Goal: Task Accomplishment & Management: Use online tool/utility

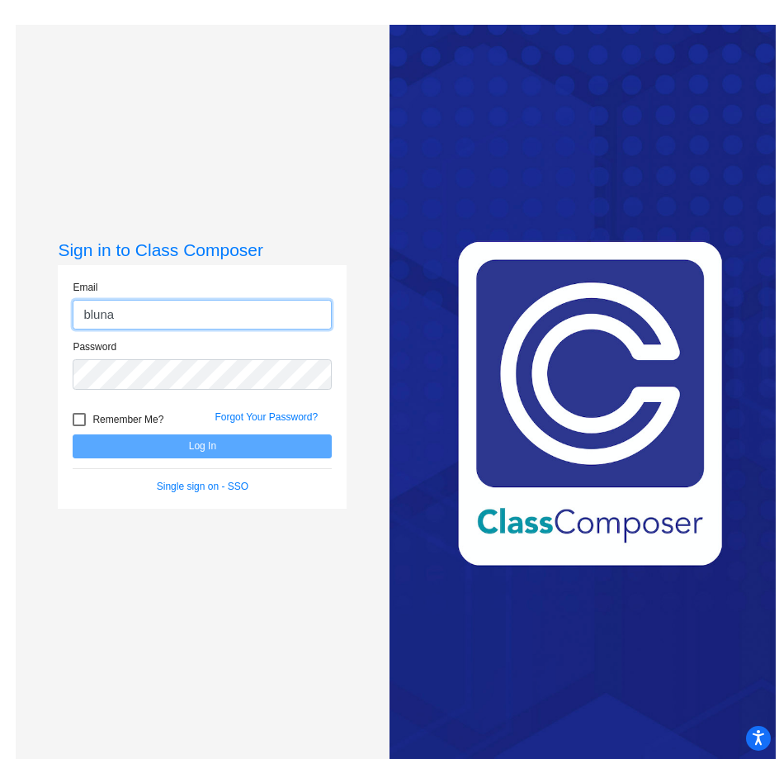
type input "[EMAIL_ADDRESS][DOMAIN_NAME]"
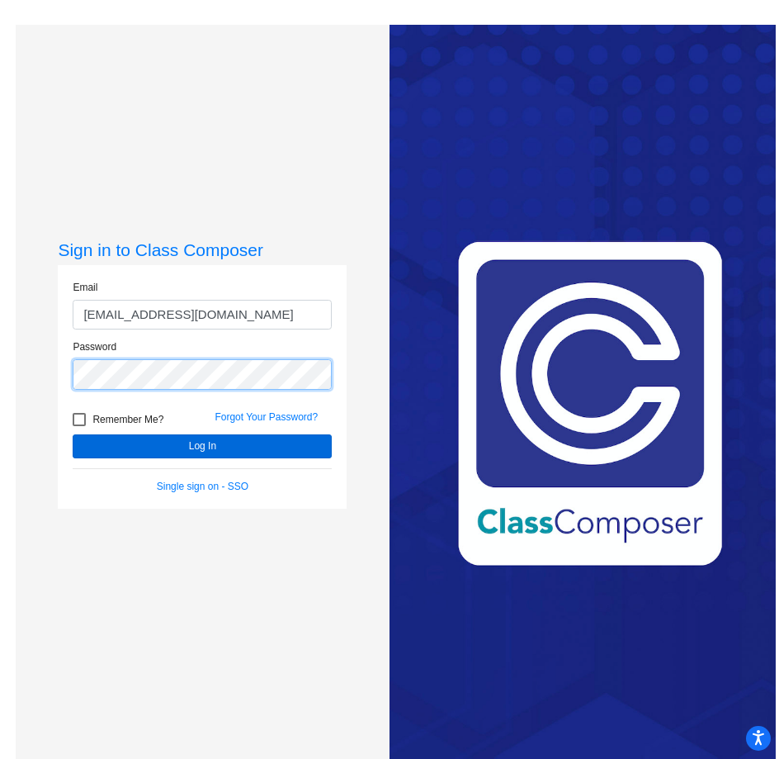
click at [73, 434] on button "Log In" at bounding box center [202, 446] width 259 height 24
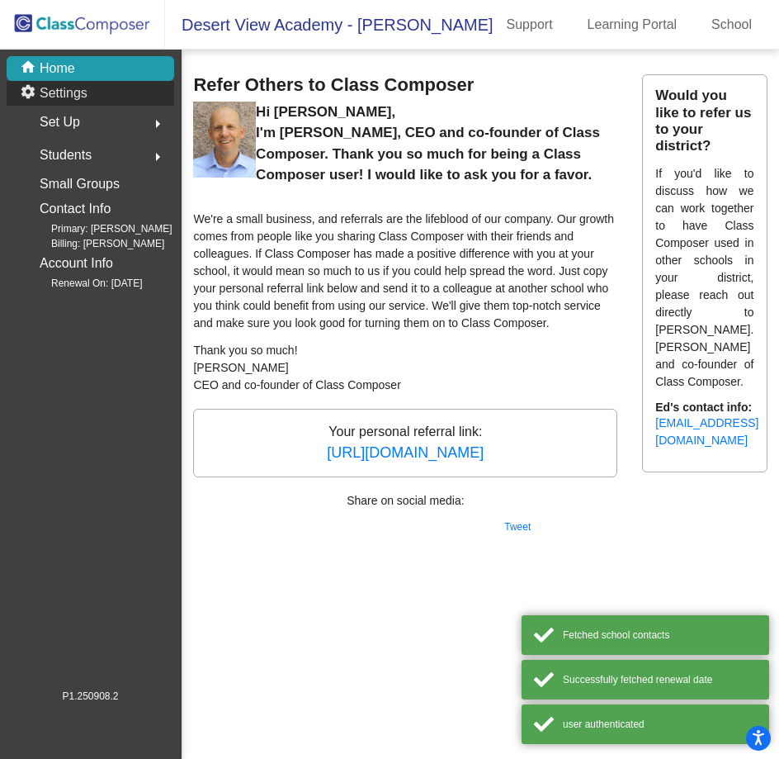
click at [83, 101] on p "Settings" at bounding box center [64, 93] width 48 height 20
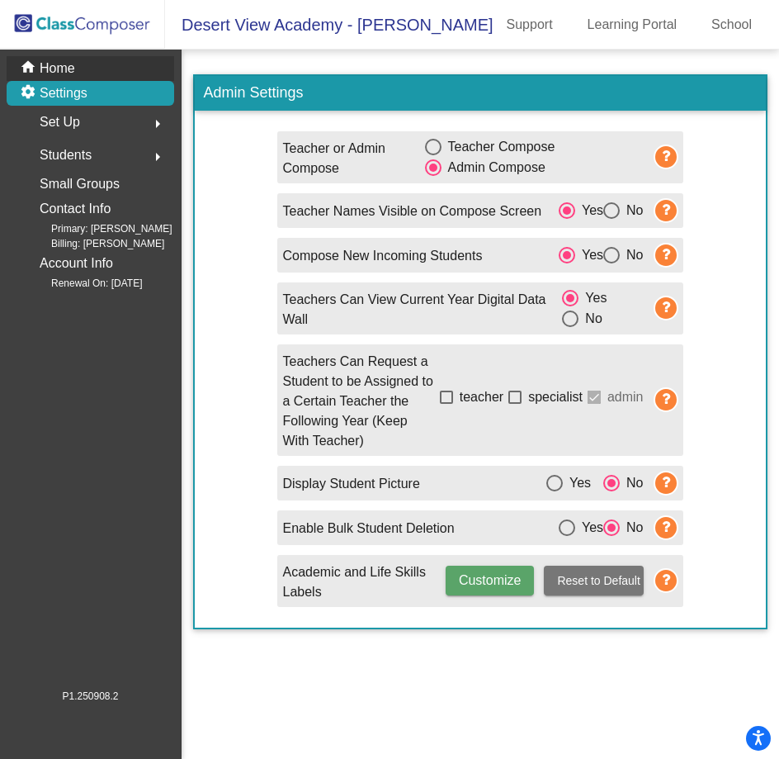
click at [71, 66] on p "Home" at bounding box center [57, 69] width 35 height 20
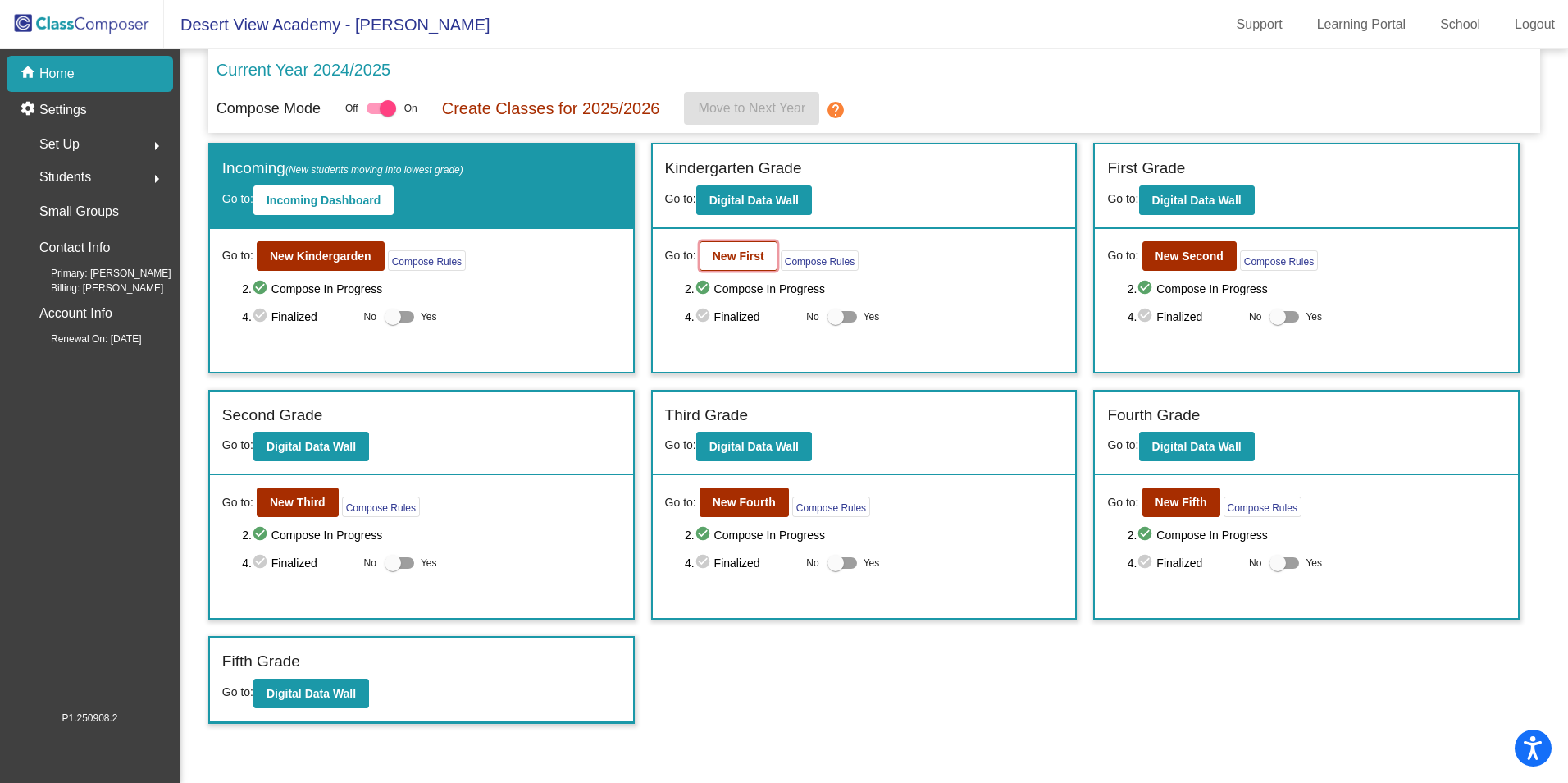
click at [731, 266] on button "New First" at bounding box center [738, 256] width 78 height 30
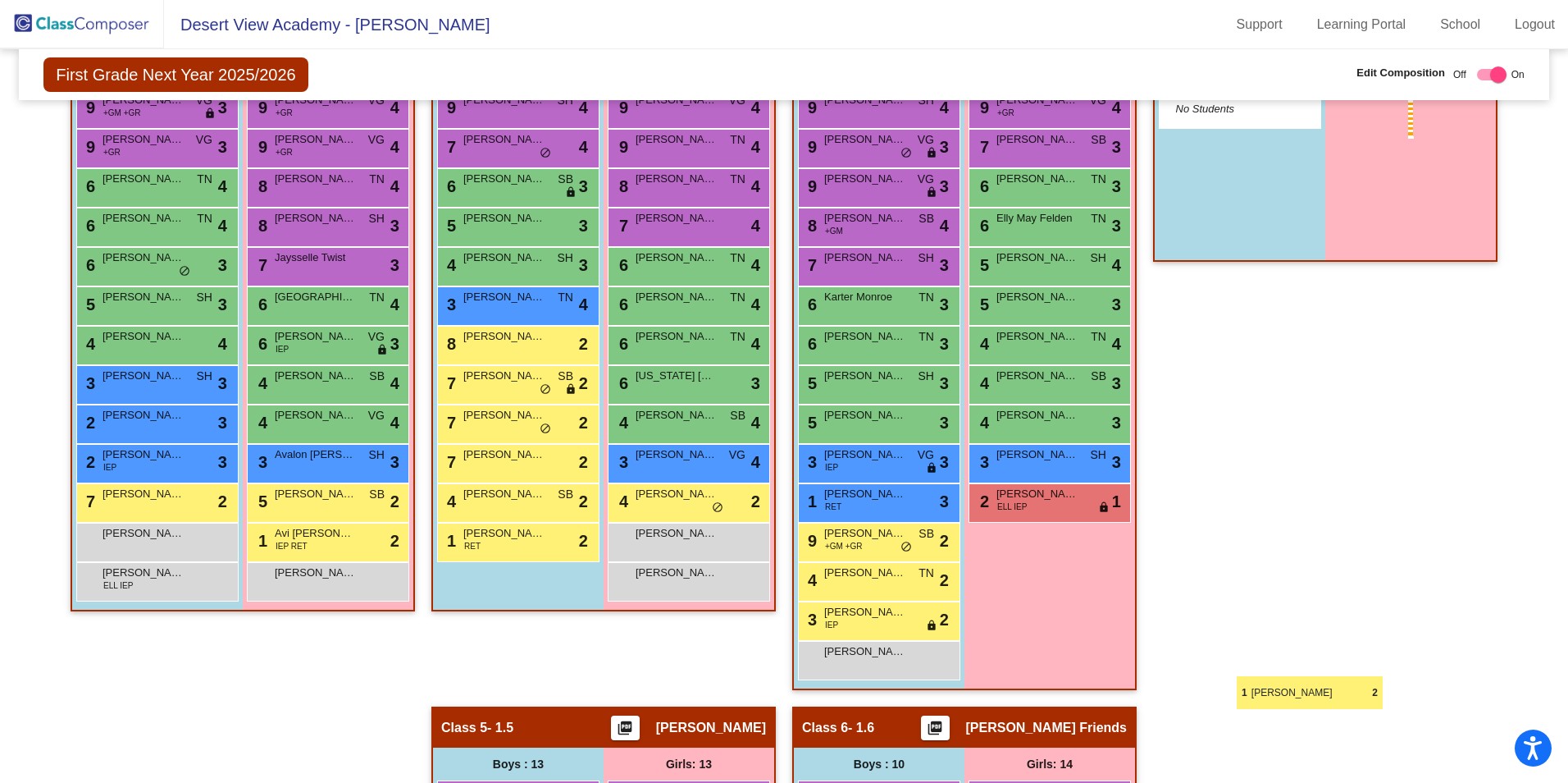
scroll to position [574, 0]
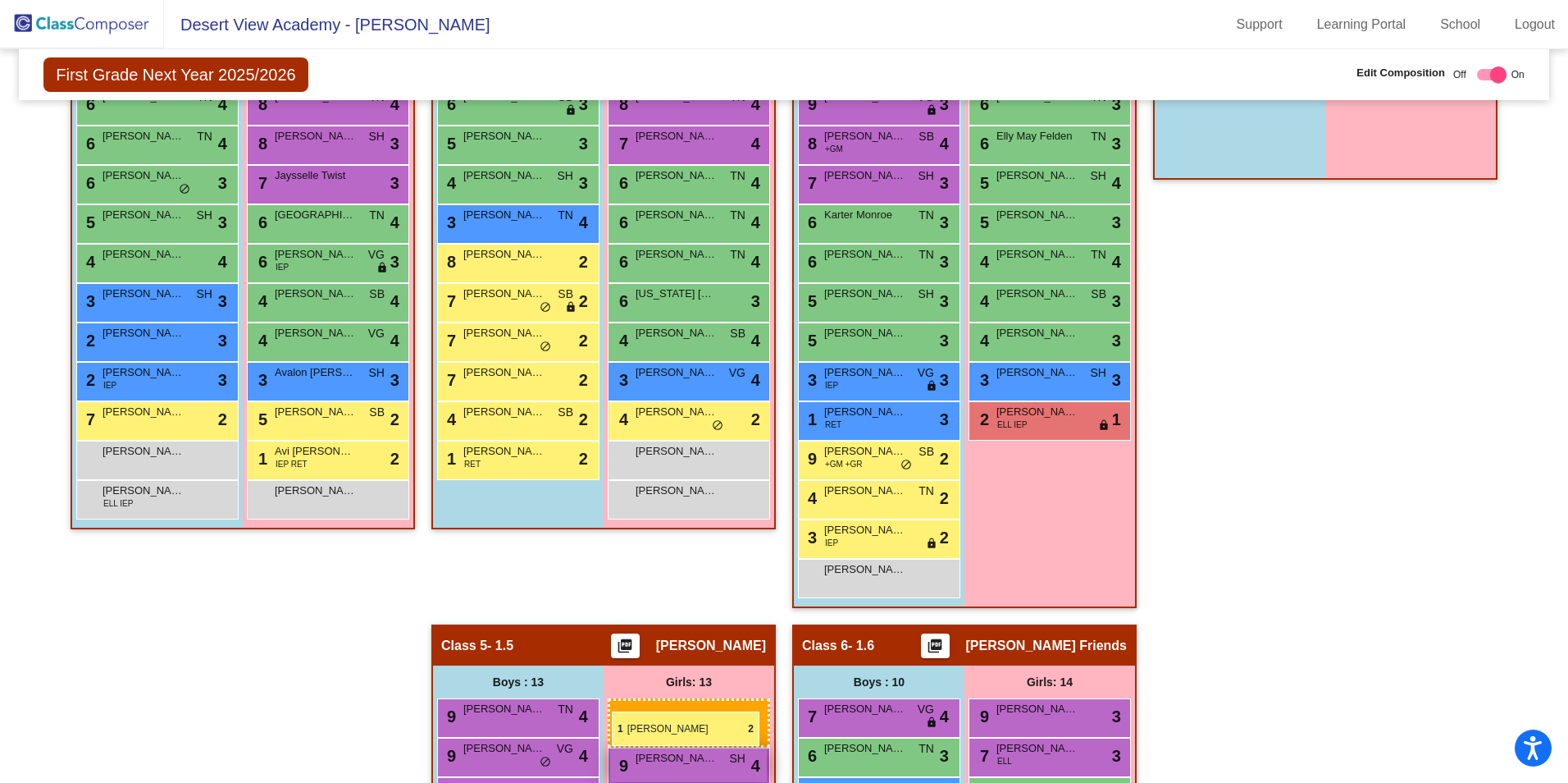
drag, startPoint x: 1405, startPoint y: 432, endPoint x: 612, endPoint y: 710, distance: 840.3
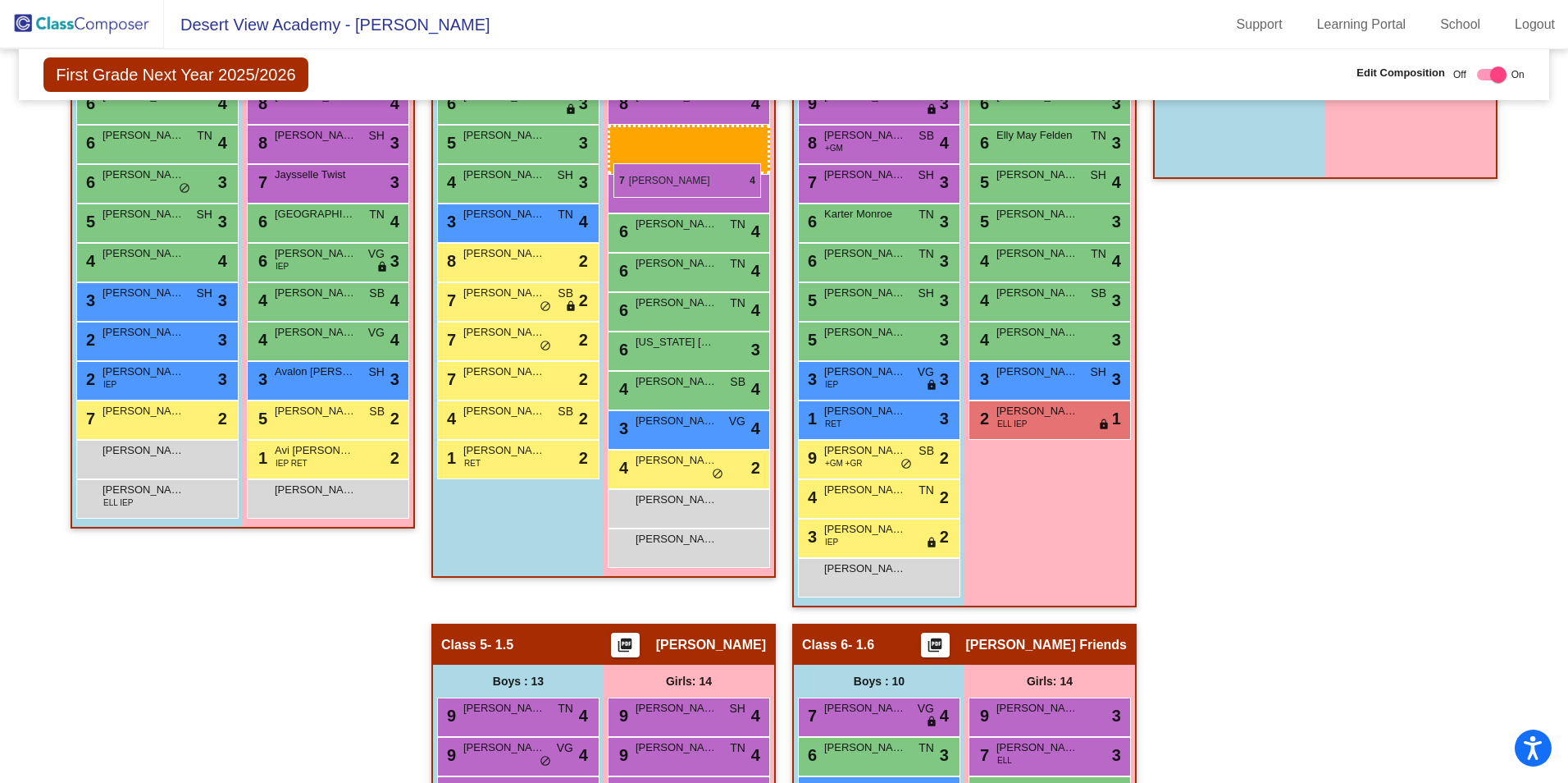
scroll to position [165, 0]
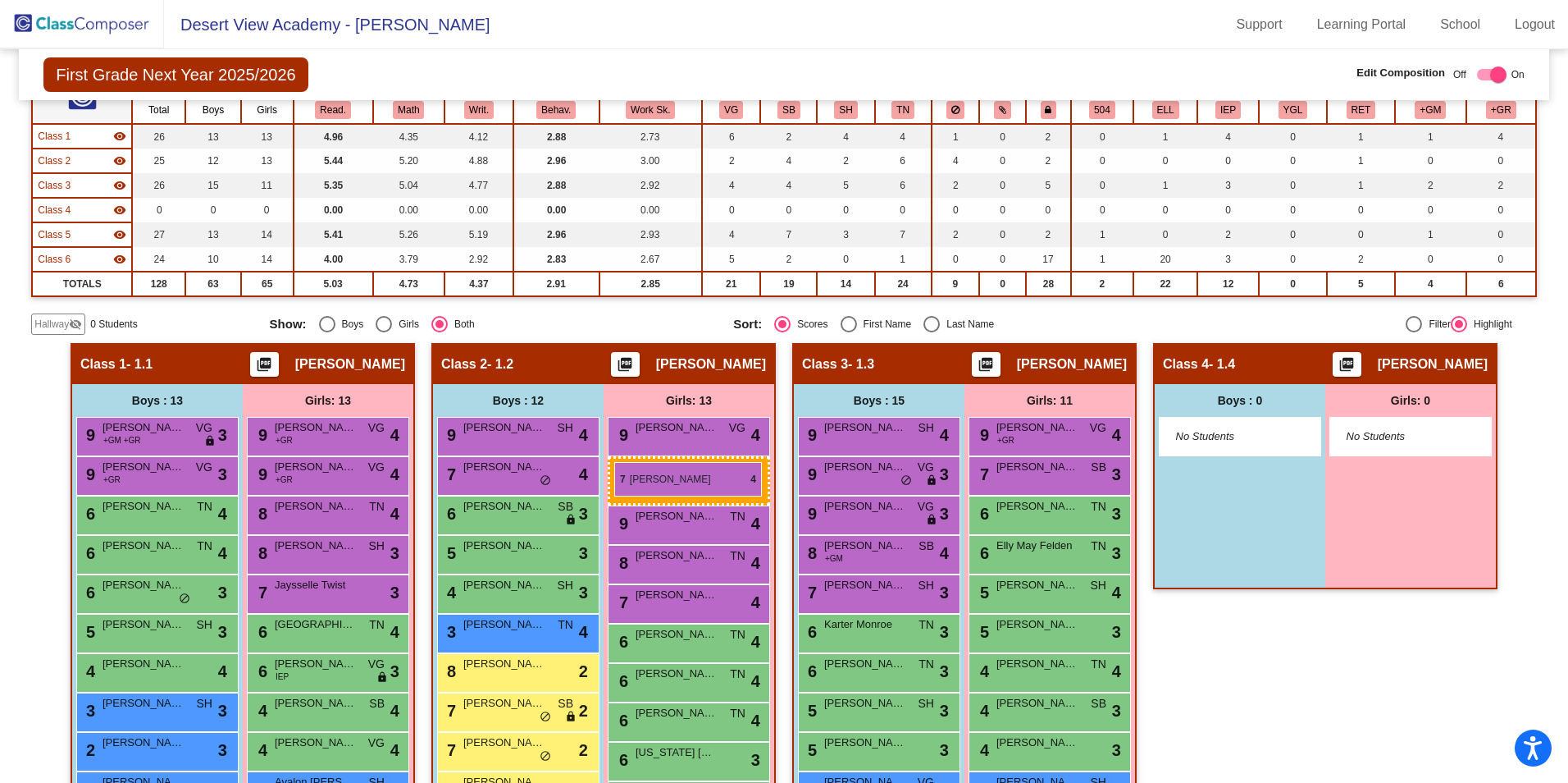
drag, startPoint x: 675, startPoint y: 340, endPoint x: 614, endPoint y: 462, distance: 136.4
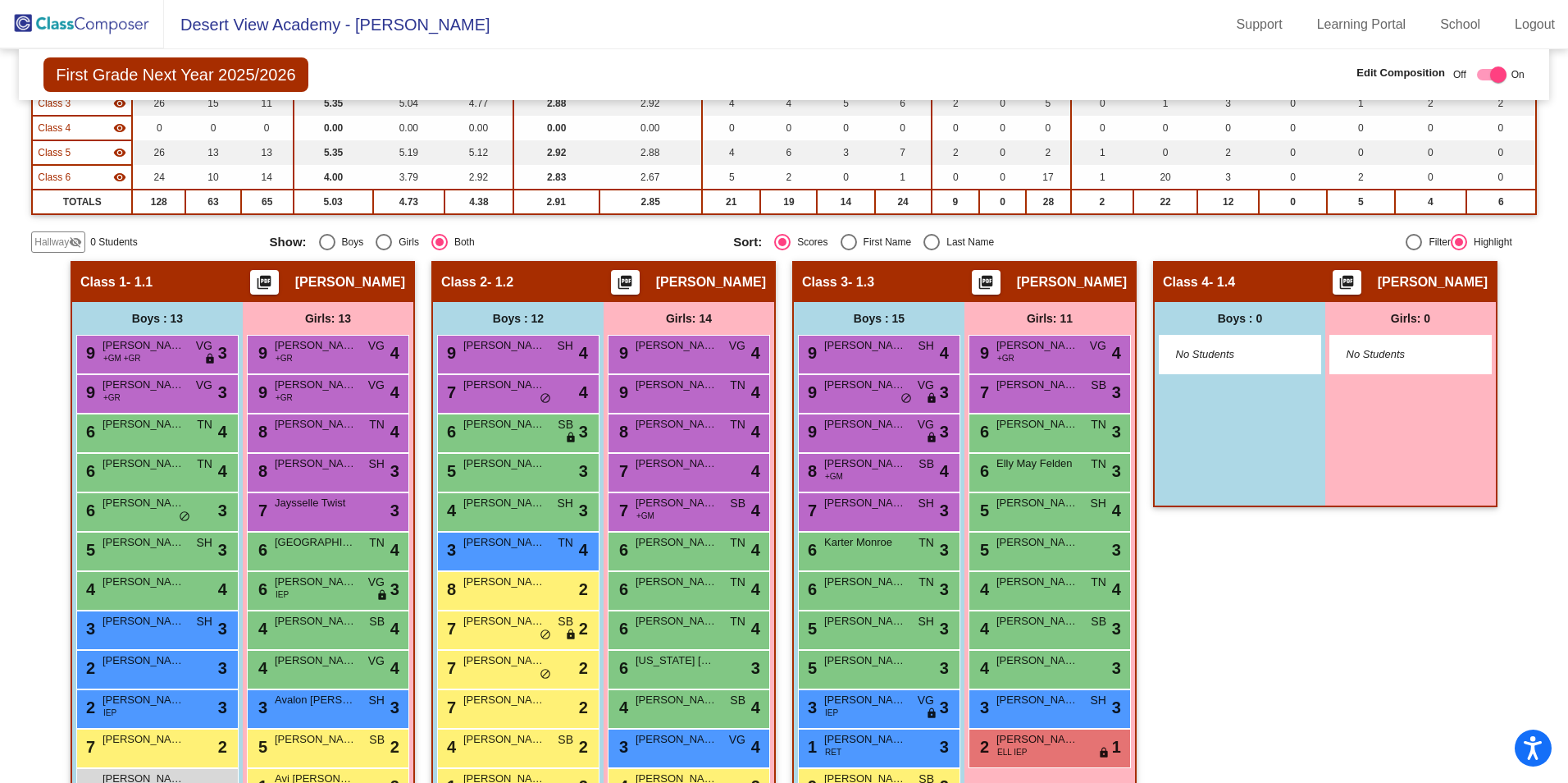
scroll to position [0, 0]
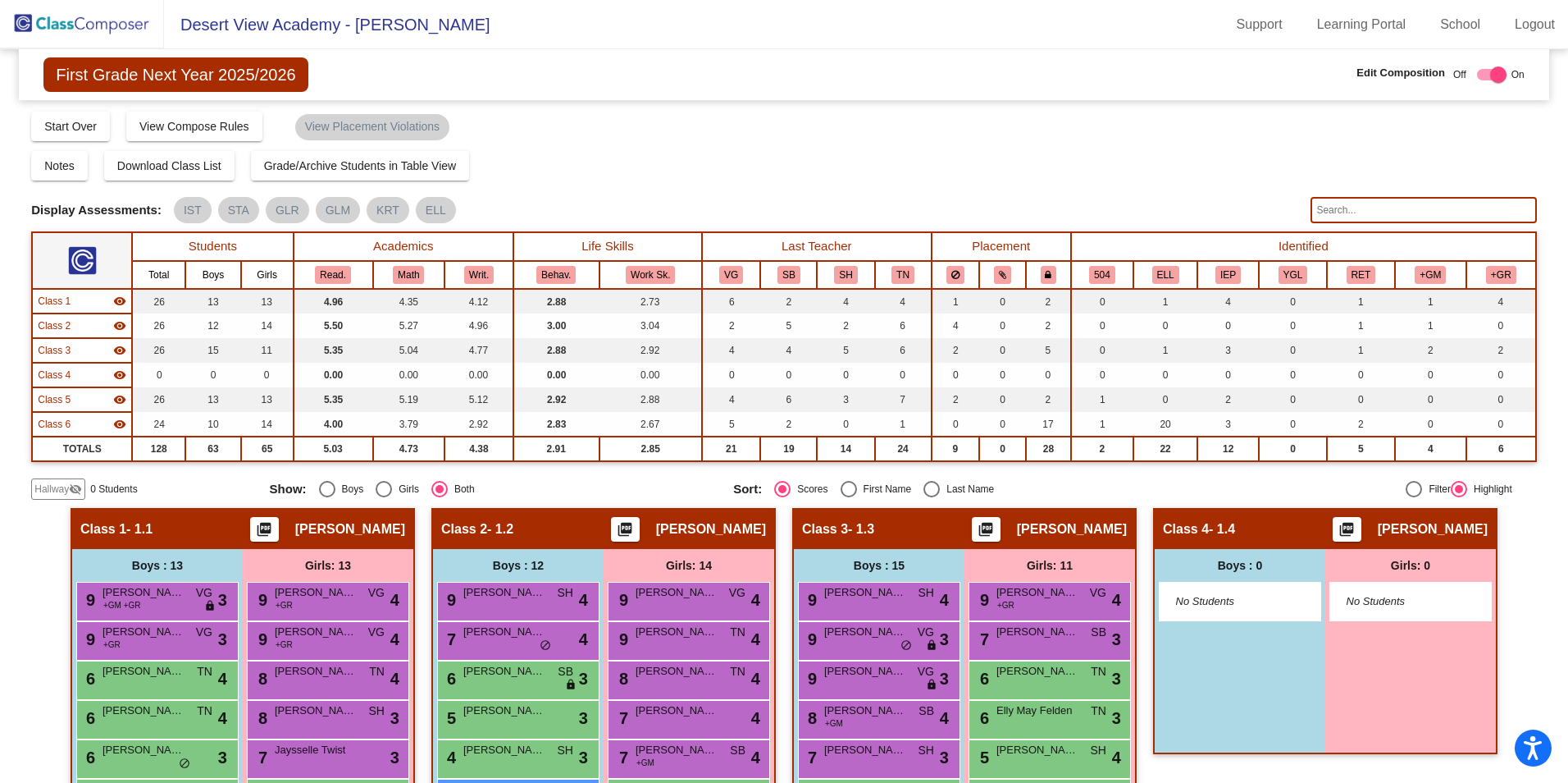
click at [99, 32] on img at bounding box center [81, 24] width 164 height 49
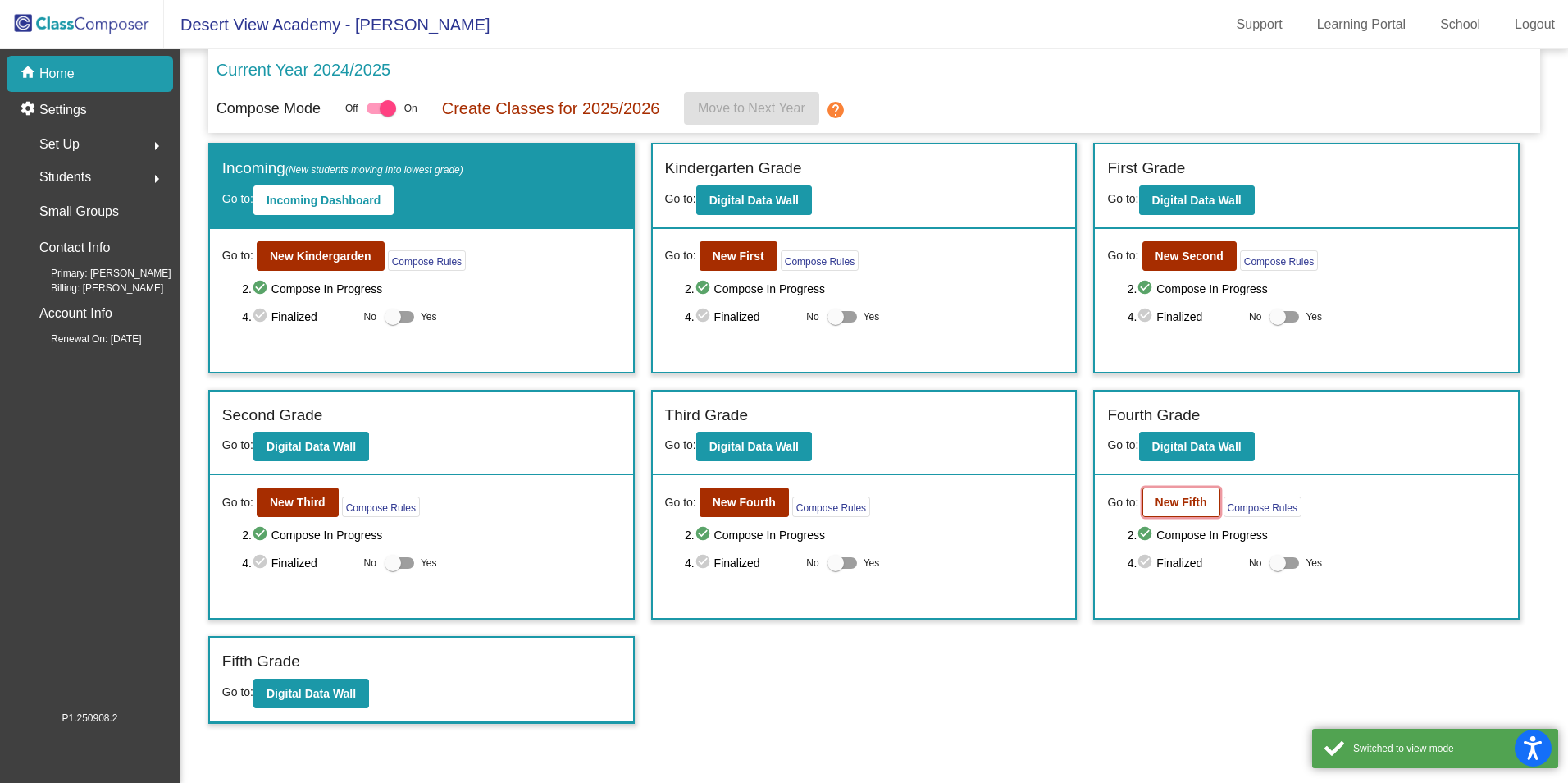
click at [793, 509] on b "New Fifth" at bounding box center [1181, 502] width 52 height 13
